Goal: Book appointment/travel/reservation

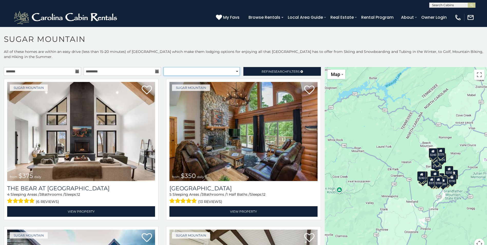
click at [234, 72] on select "**********" at bounding box center [201, 71] width 76 height 9
select select "*********"
click at [163, 67] on select "**********" at bounding box center [201, 71] width 76 height 9
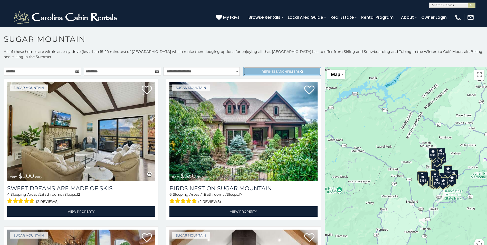
click at [282, 70] on span "Search" at bounding box center [280, 72] width 13 height 4
